Goal: Task Accomplishment & Management: Manage account settings

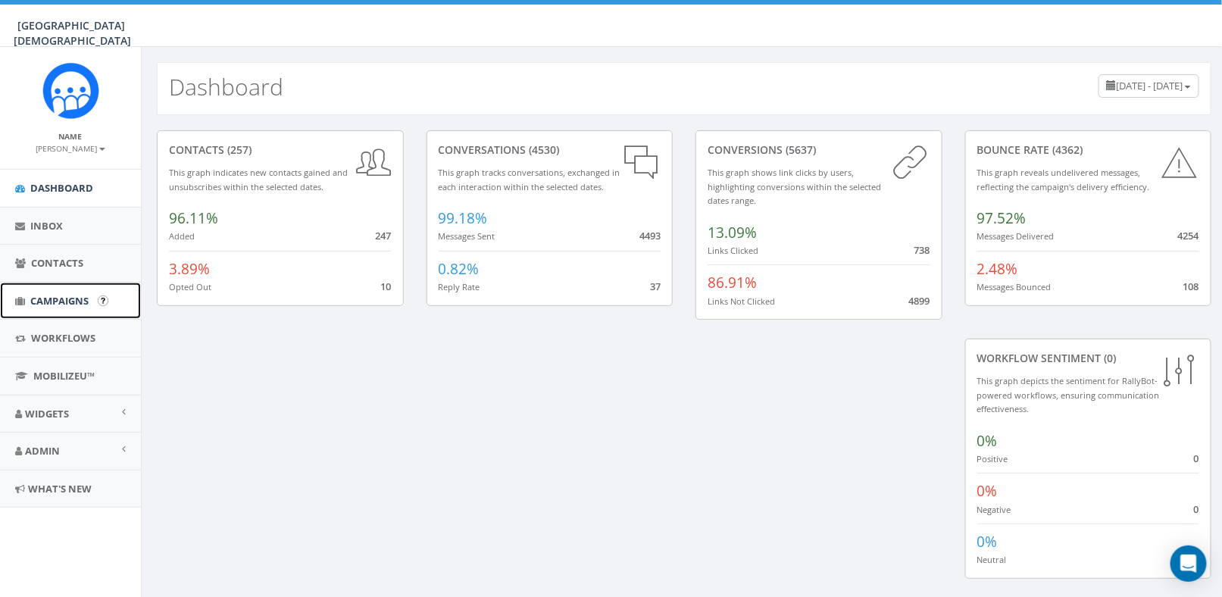
click at [46, 295] on span "Campaigns" at bounding box center [59, 301] width 58 height 14
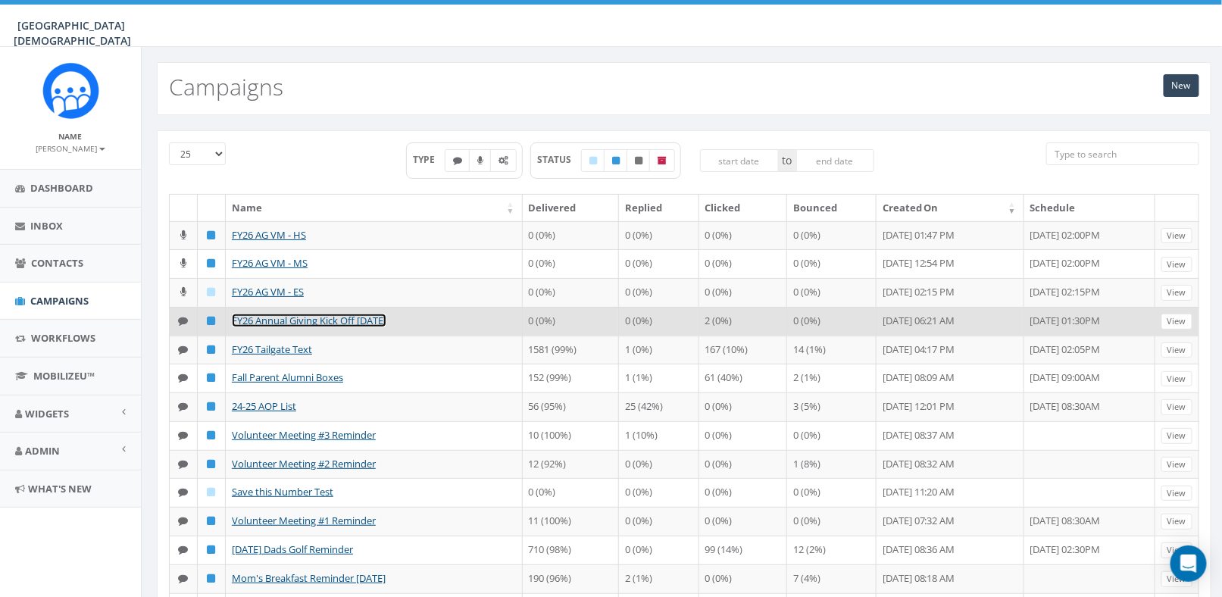
click at [303, 317] on link "FY26 Annual Giving Kick Off [DATE]" at bounding box center [309, 321] width 155 height 14
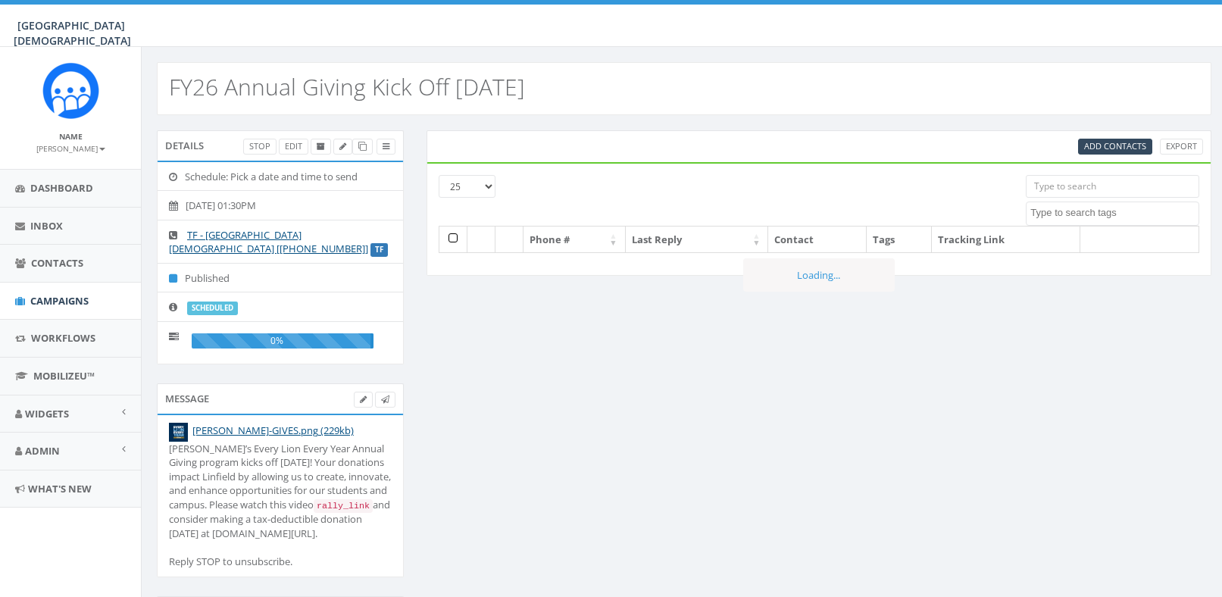
select select
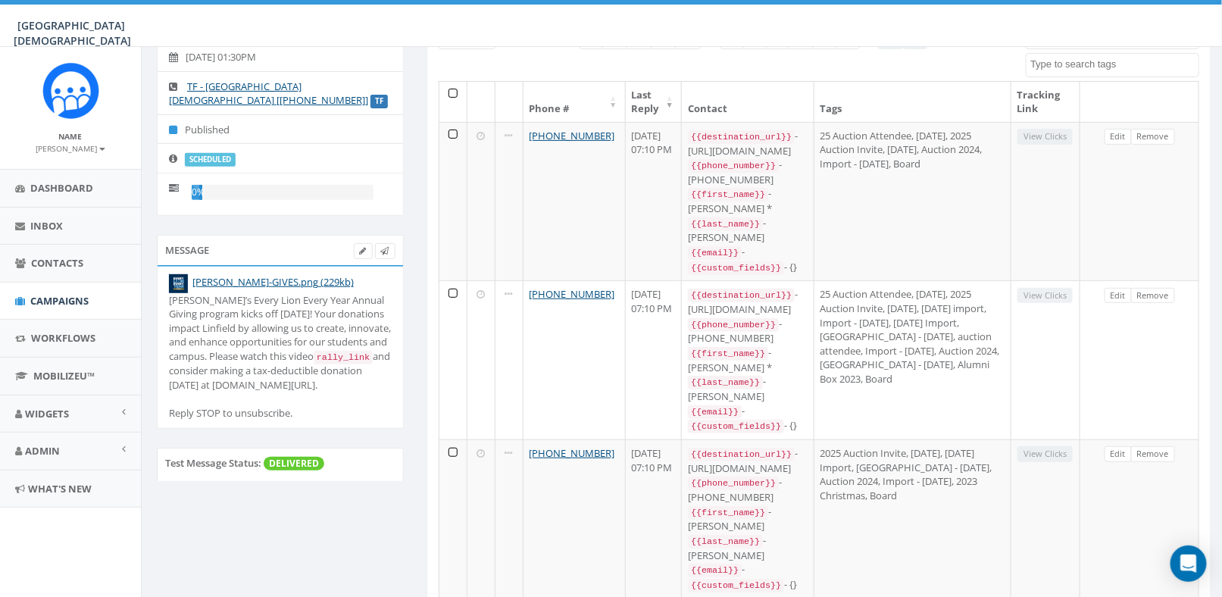
scroll to position [151, 0]
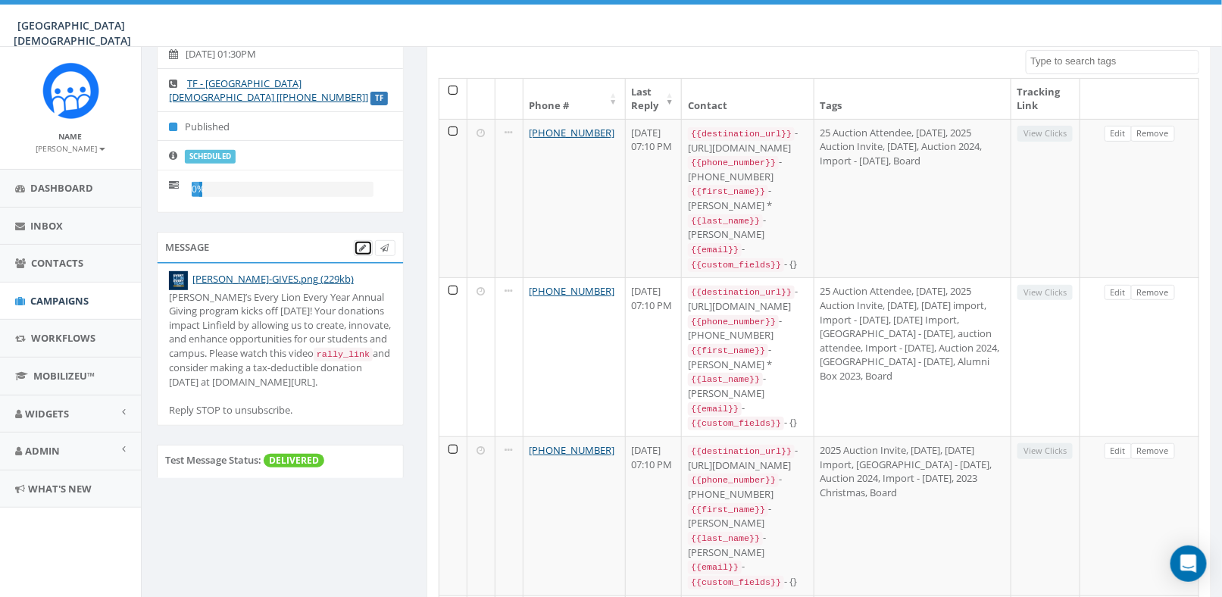
click at [361, 248] on icon at bounding box center [363, 248] width 7 height 8
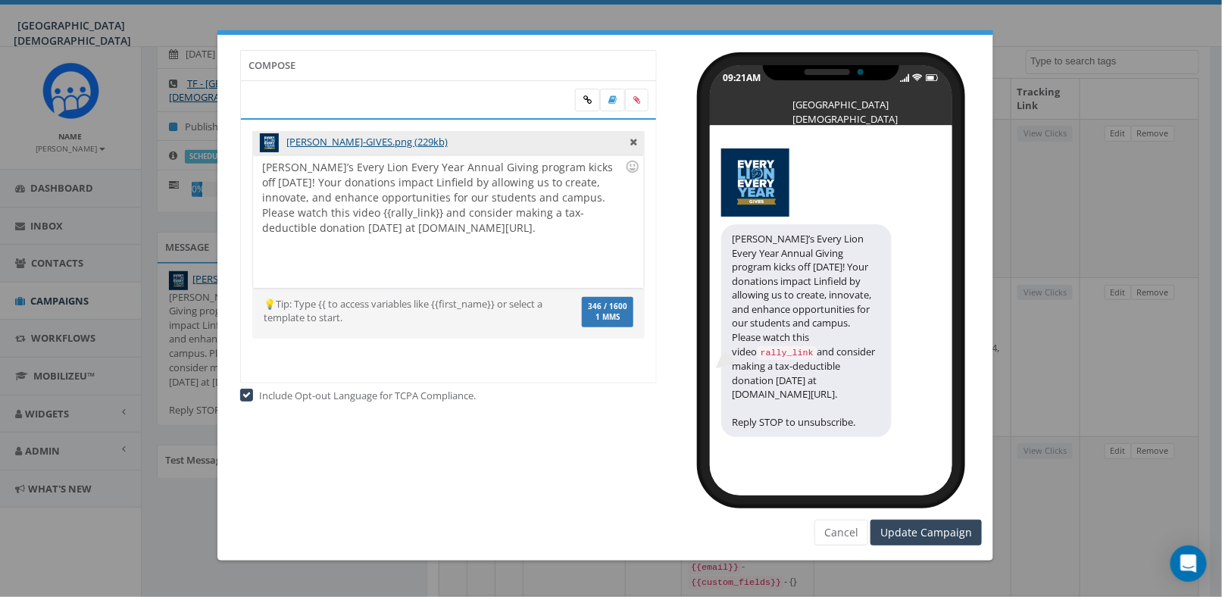
click at [837, 142] on div at bounding box center [831, 179] width 220 height 76
click at [938, 77] on icon at bounding box center [932, 77] width 14 height 9
click at [833, 92] on div "09:21AM [GEOGRAPHIC_DATA][DEMOGRAPHIC_DATA]" at bounding box center [831, 95] width 242 height 61
click at [836, 535] on button "Cancel" at bounding box center [841, 533] width 54 height 26
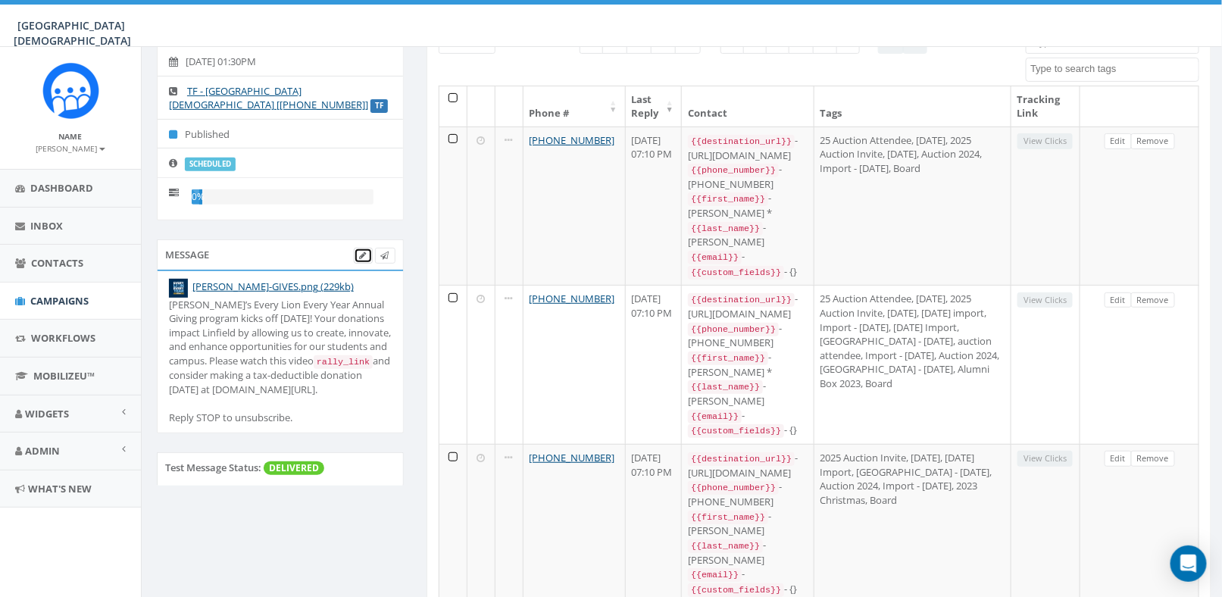
scroll to position [76, 0]
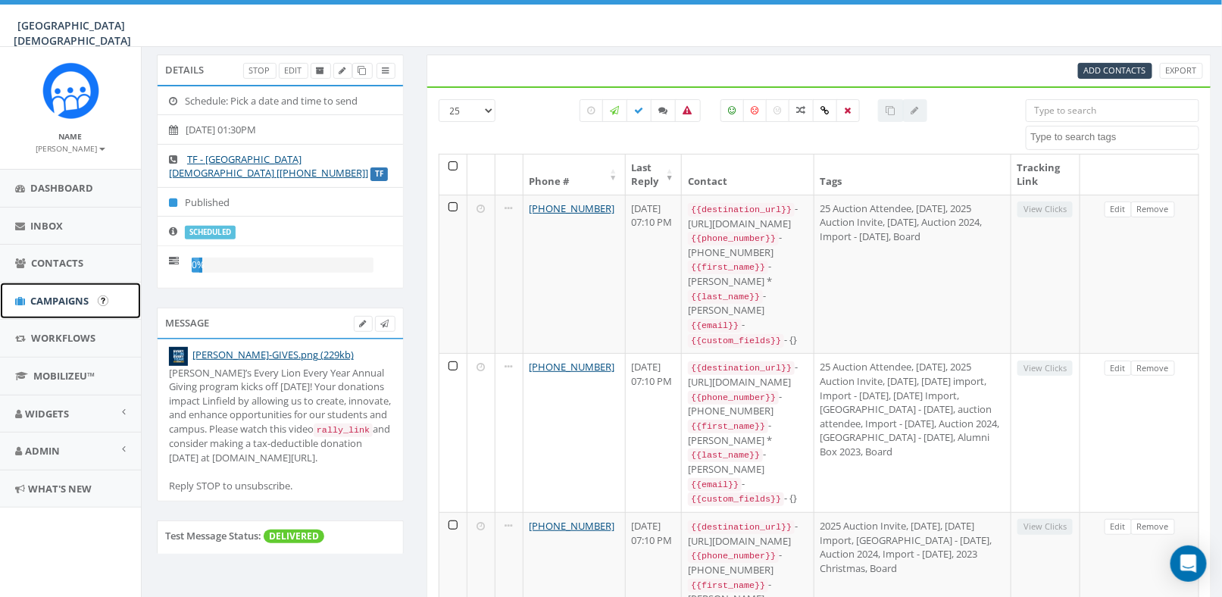
click at [29, 301] on link "Campaigns" at bounding box center [70, 301] width 141 height 37
